Goal: Transaction & Acquisition: Purchase product/service

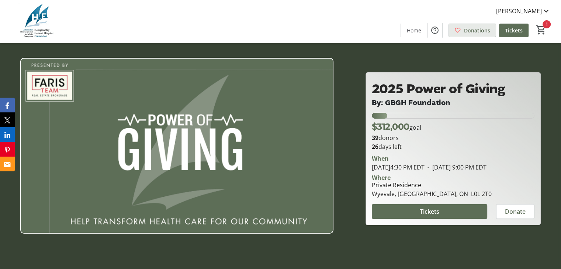
click at [478, 27] on span "Donations" at bounding box center [477, 31] width 26 height 8
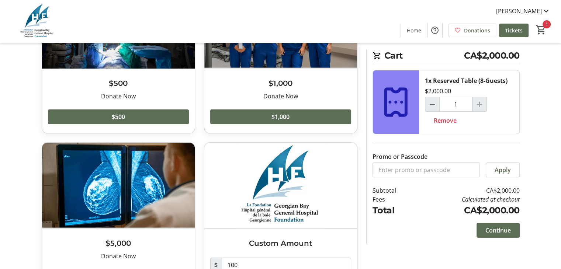
scroll to position [143, 0]
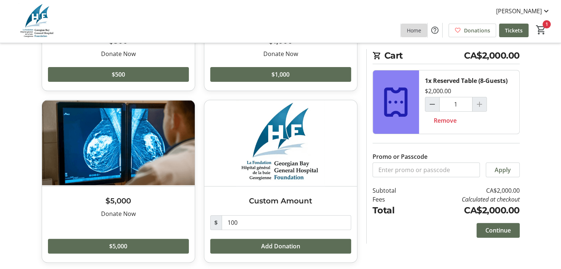
click at [413, 31] on span "Home" at bounding box center [414, 31] width 14 height 8
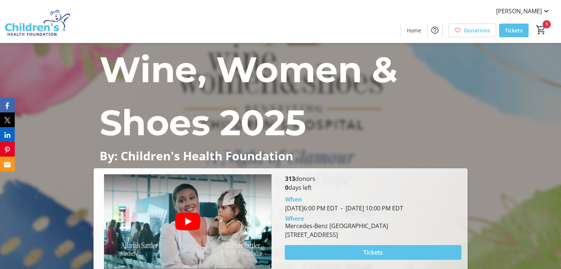
click at [378, 252] on span "Tickets" at bounding box center [374, 252] width 20 height 9
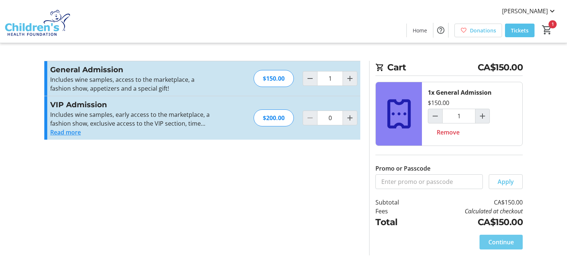
click at [481, 242] on span at bounding box center [501, 243] width 43 height 18
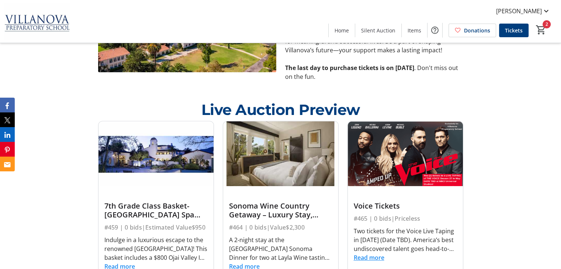
scroll to position [365, 0]
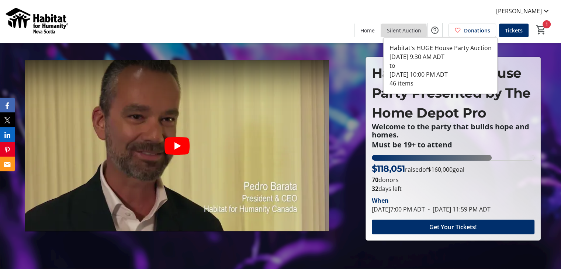
click at [405, 31] on span "Silent Auction" at bounding box center [404, 31] width 34 height 8
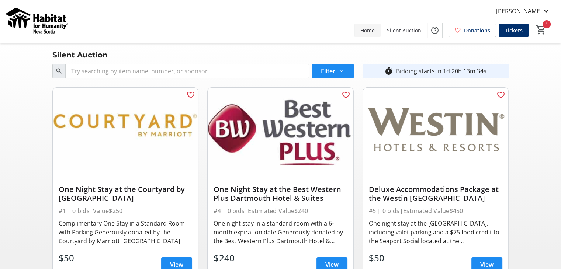
click at [367, 29] on span "Home" at bounding box center [368, 31] width 14 height 8
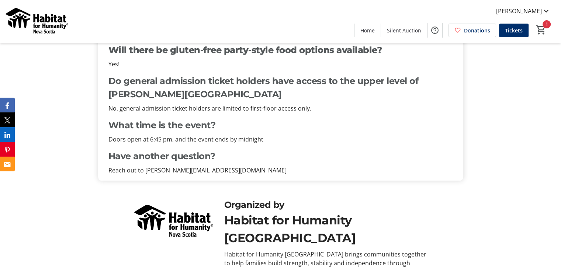
scroll to position [693, 0]
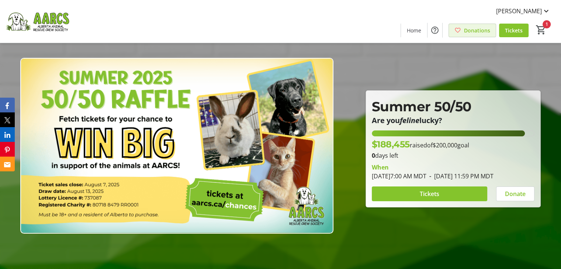
click at [461, 28] on mat-icon at bounding box center [458, 30] width 7 height 7
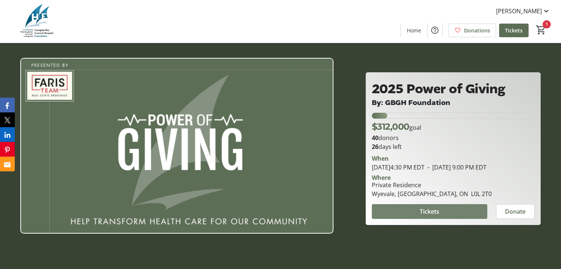
click at [437, 216] on span "Tickets" at bounding box center [430, 211] width 20 height 9
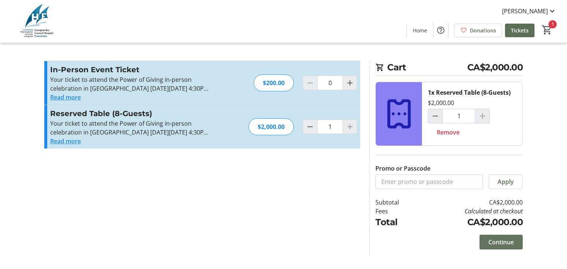
click at [509, 238] on span "Continue" at bounding box center [500, 242] width 25 height 9
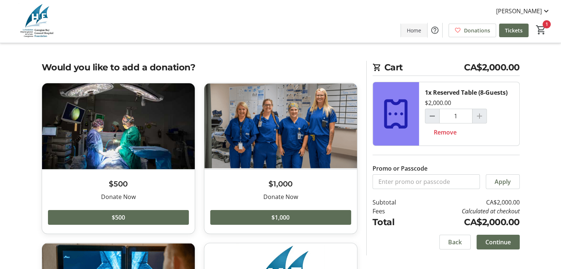
click at [418, 28] on span "Home" at bounding box center [414, 31] width 14 height 8
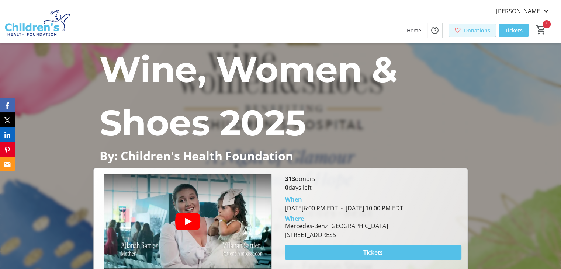
click at [474, 28] on span "Donations" at bounding box center [477, 31] width 26 height 8
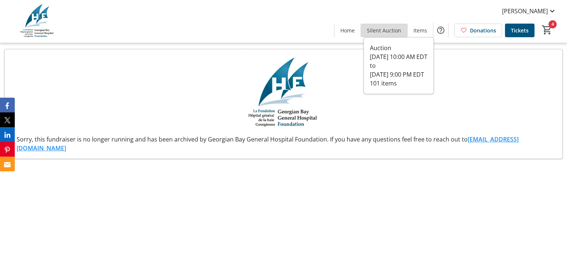
click at [392, 28] on span "Silent Auction" at bounding box center [384, 31] width 34 height 8
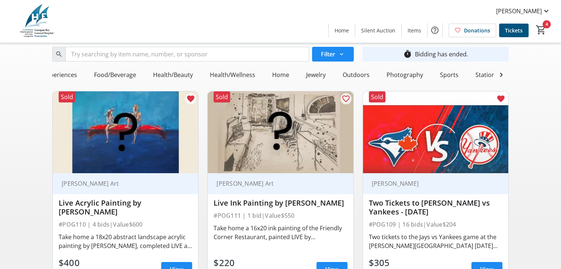
scroll to position [0, 127]
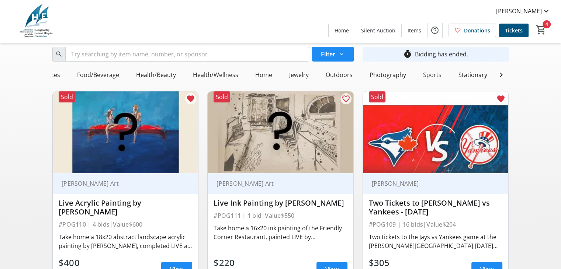
click at [430, 74] on div "Sports" at bounding box center [432, 75] width 24 height 15
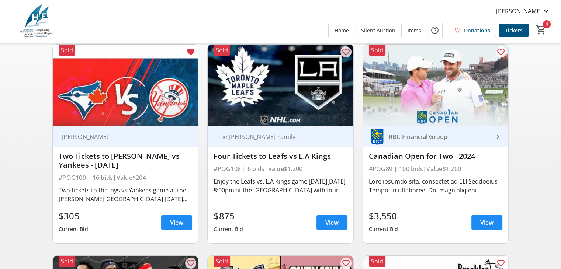
scroll to position [90, 0]
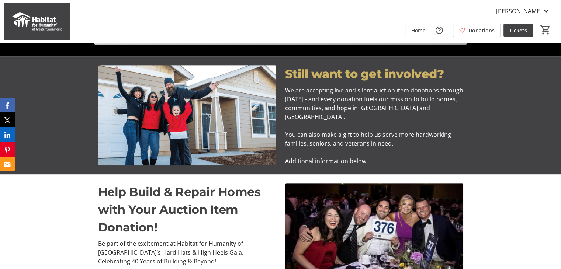
scroll to position [309, 0]
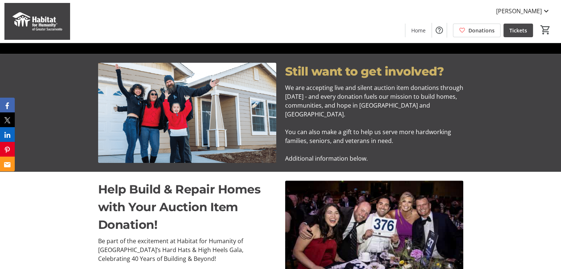
click at [520, 29] on span "Tickets" at bounding box center [519, 31] width 18 height 8
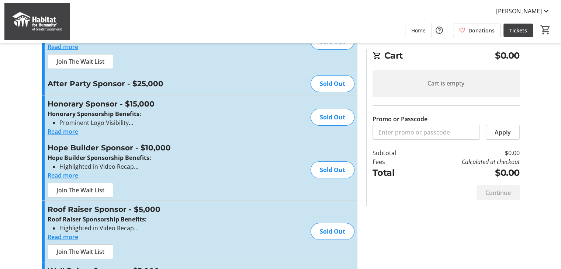
scroll to position [68, 0]
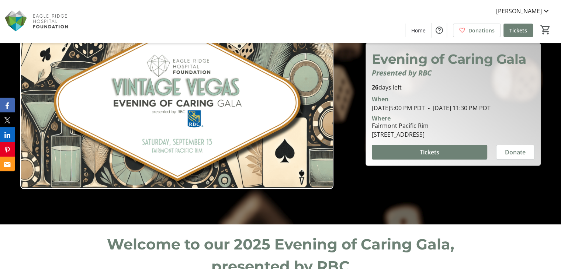
scroll to position [5, 0]
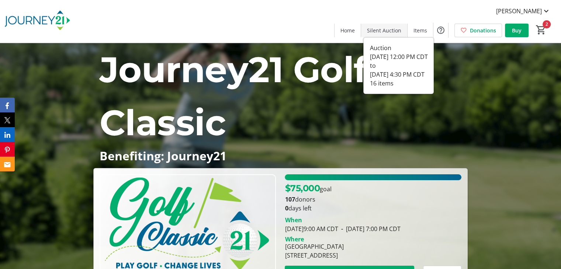
click at [390, 25] on span at bounding box center [384, 30] width 46 height 18
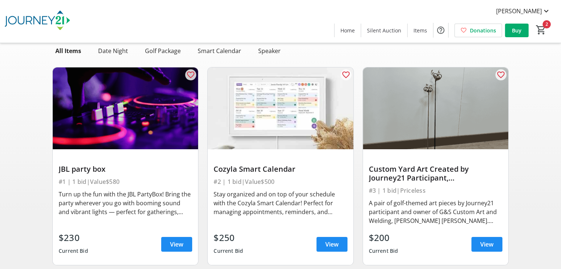
scroll to position [43, 0]
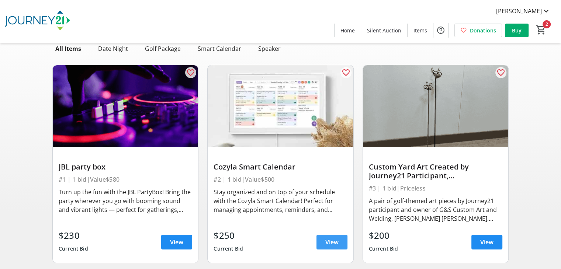
click at [337, 241] on span "View" at bounding box center [332, 242] width 13 height 9
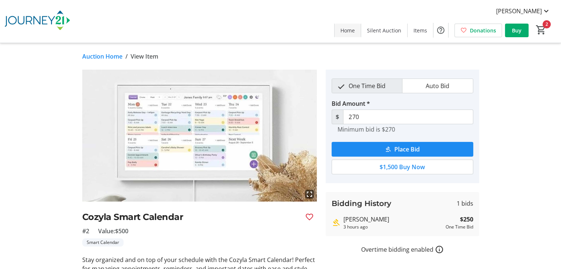
click at [351, 30] on span "Home" at bounding box center [348, 31] width 14 height 8
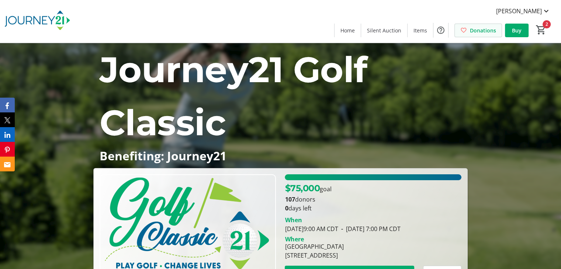
click at [484, 27] on span "Donations" at bounding box center [483, 31] width 26 height 8
